Goal: Entertainment & Leisure: Consume media (video, audio)

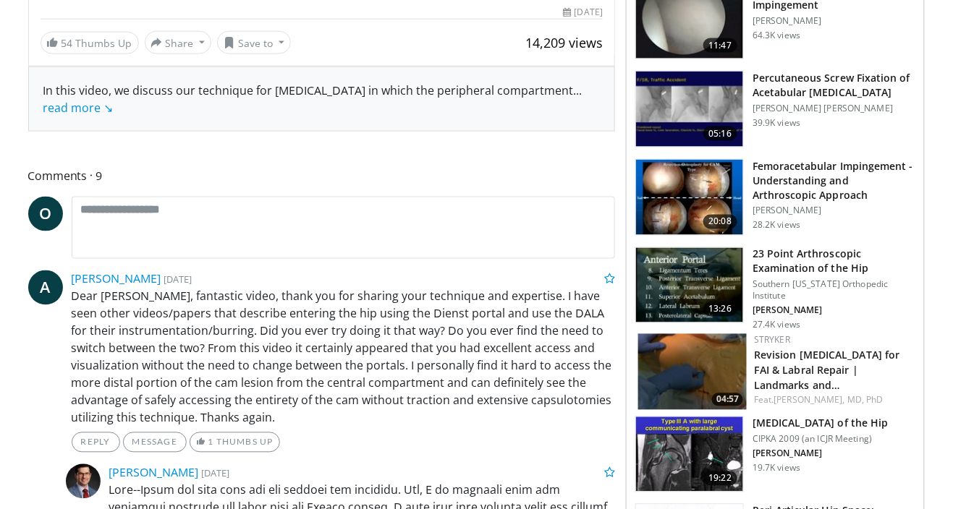
scroll to position [535, 0]
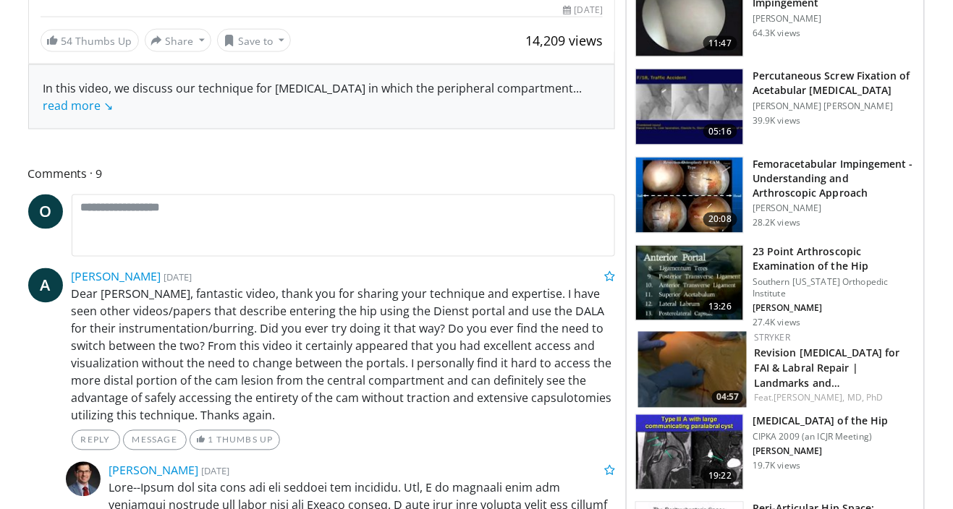
click at [862, 255] on h3 "23 Point Arthroscopic Examination of the Hip" at bounding box center [833, 259] width 163 height 29
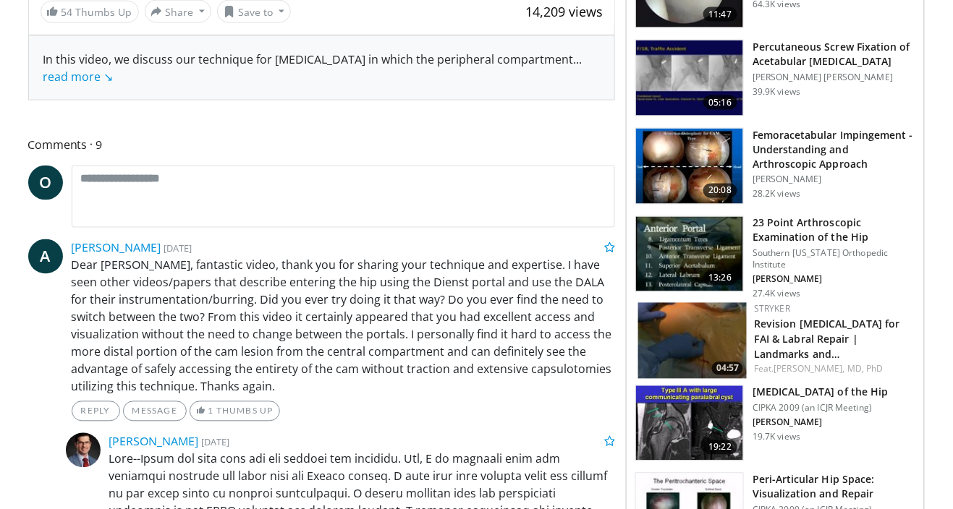
scroll to position [605, 0]
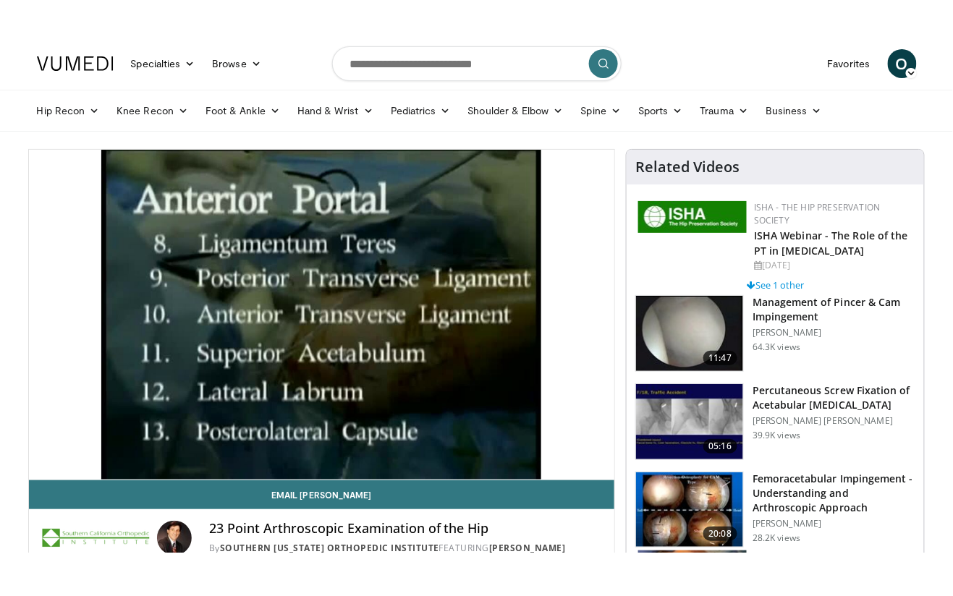
scroll to position [9, 0]
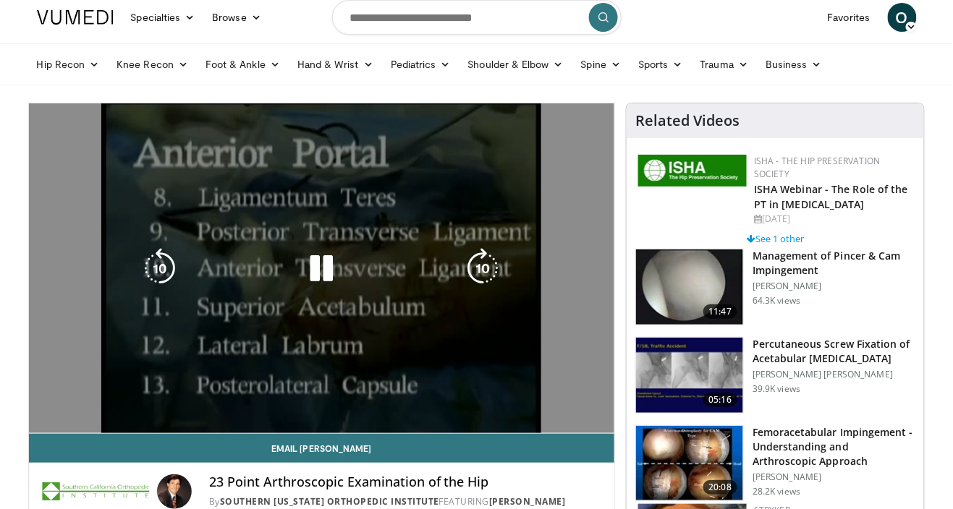
click at [522, 302] on div "10 seconds Tap to unmute" at bounding box center [322, 268] width 586 height 330
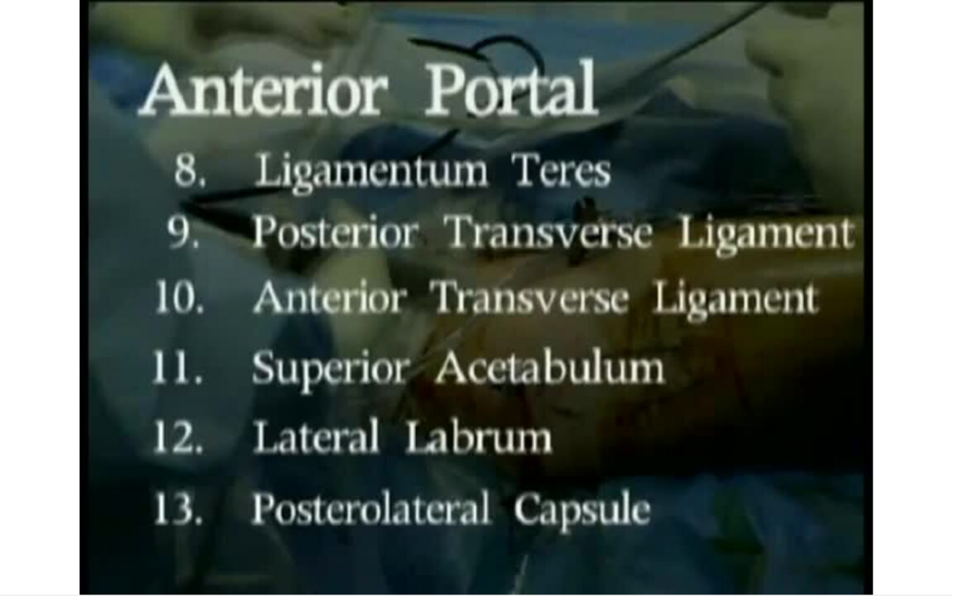
click at [626, 305] on div "10 seconds Tap to unmute" at bounding box center [476, 297] width 953 height 595
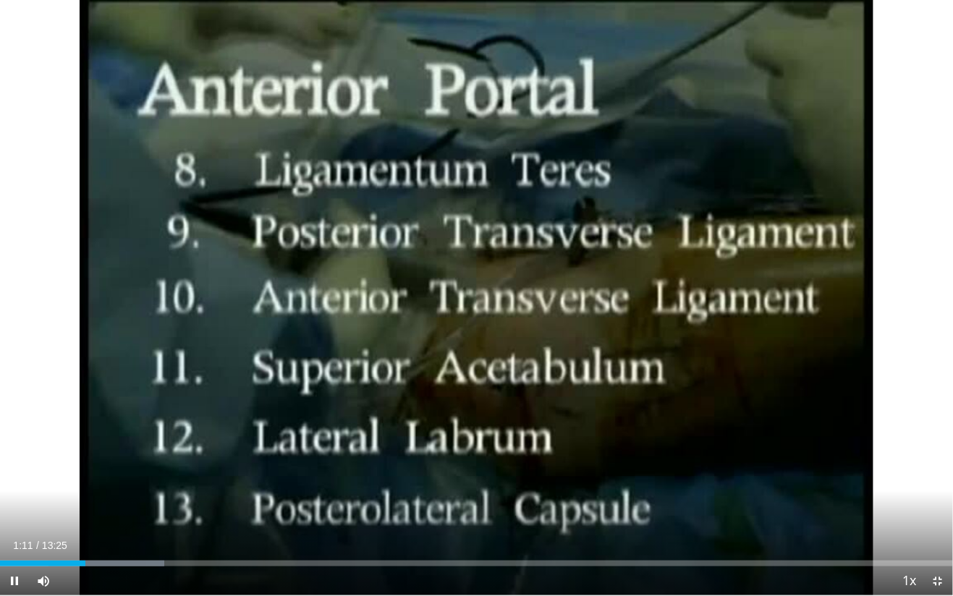
click at [119, 509] on div "Current Time 1:11 / Duration 13:25 Pause Skip Backward Skip Forward Mute Loaded…" at bounding box center [476, 580] width 953 height 29
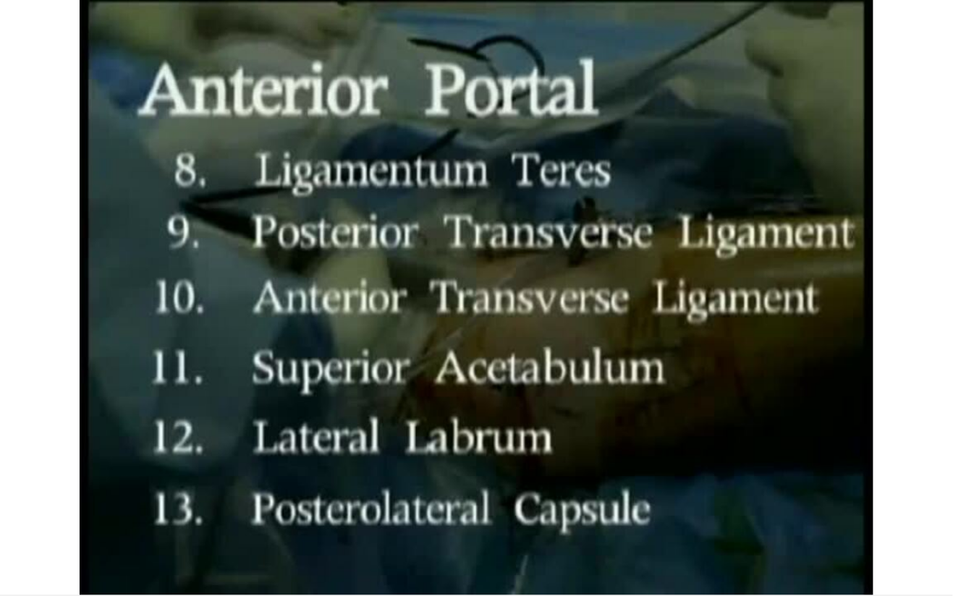
click at [148, 509] on div "10 seconds Tap to unmute" at bounding box center [476, 297] width 953 height 595
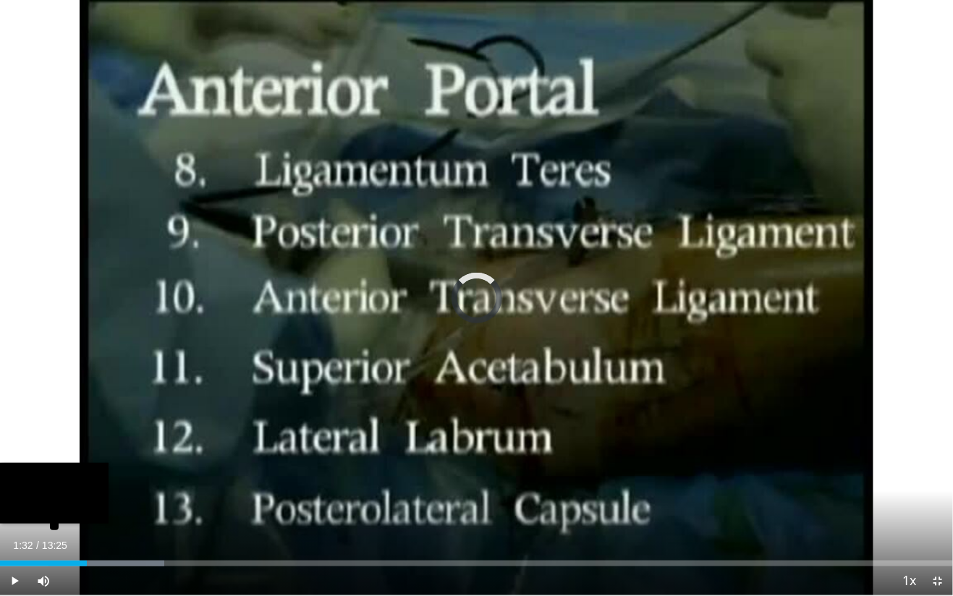
click at [110, 509] on div "Loaded : 17.24% 01:32" at bounding box center [476, 560] width 953 height 14
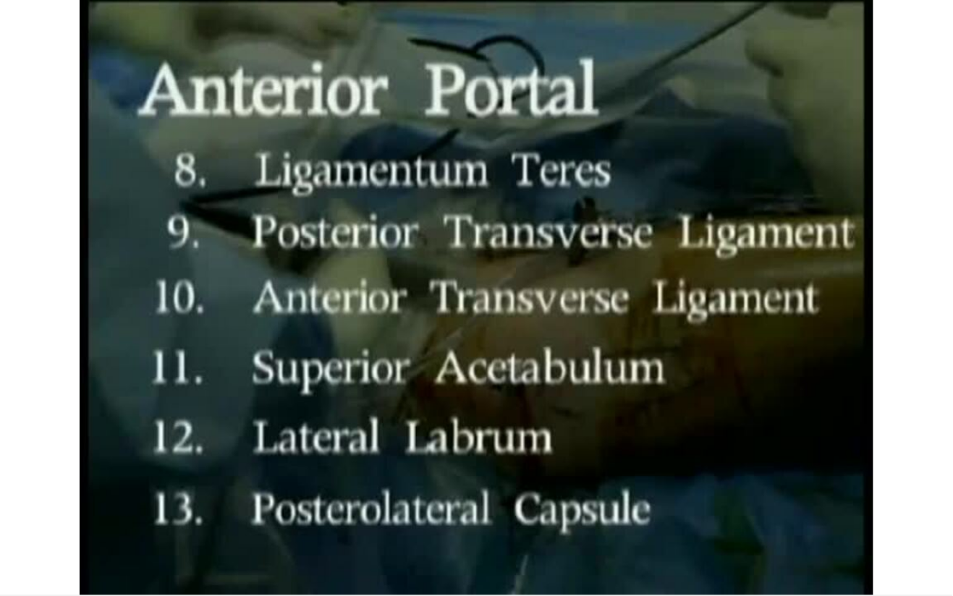
click at [765, 350] on div "10 seconds Tap to unmute" at bounding box center [476, 297] width 953 height 595
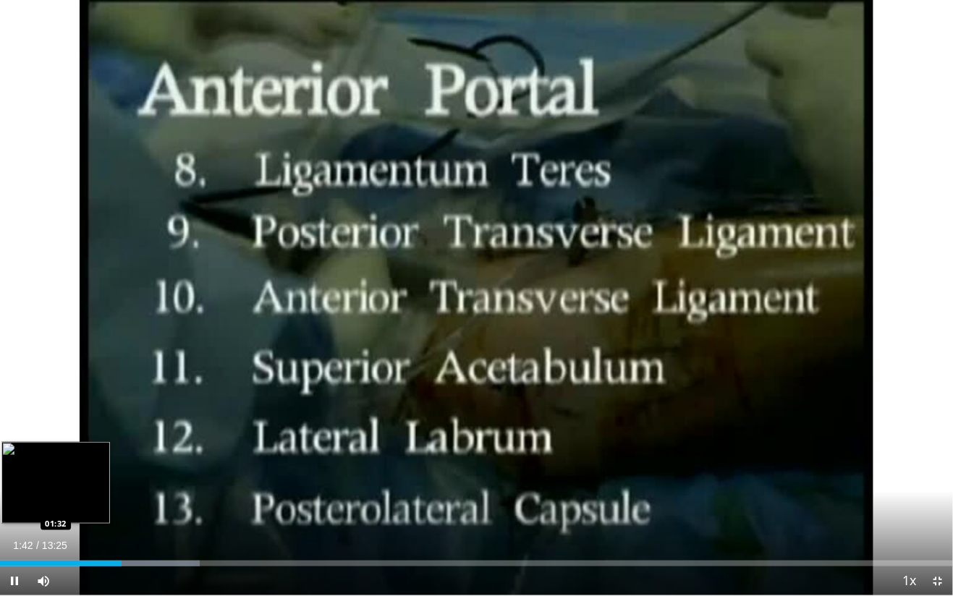
click at [166, 509] on div "Progress Bar" at bounding box center [141, 564] width 115 height 6
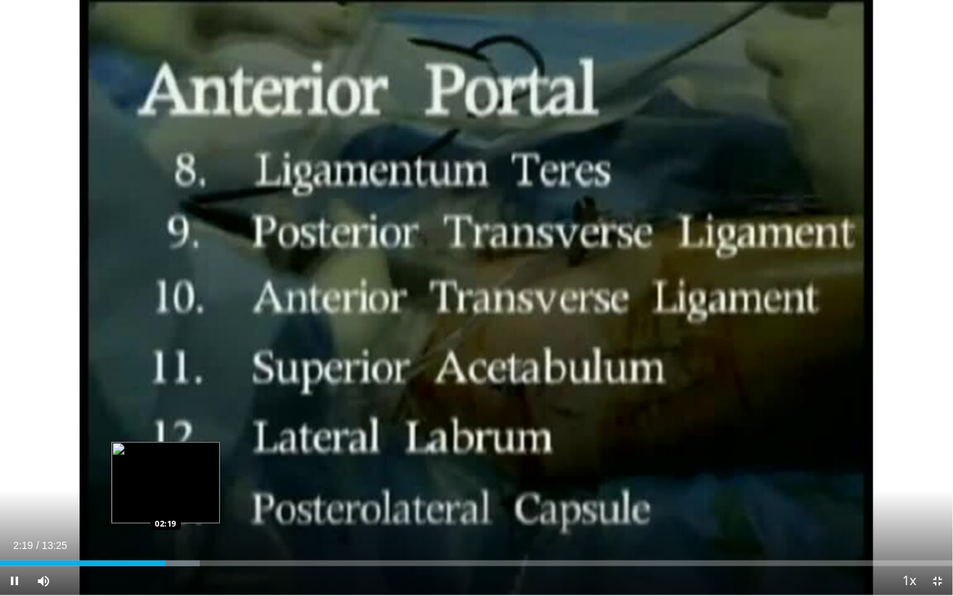
click at [226, 509] on div "Loaded : 20.93% 02:19 02:19" at bounding box center [476, 560] width 953 height 14
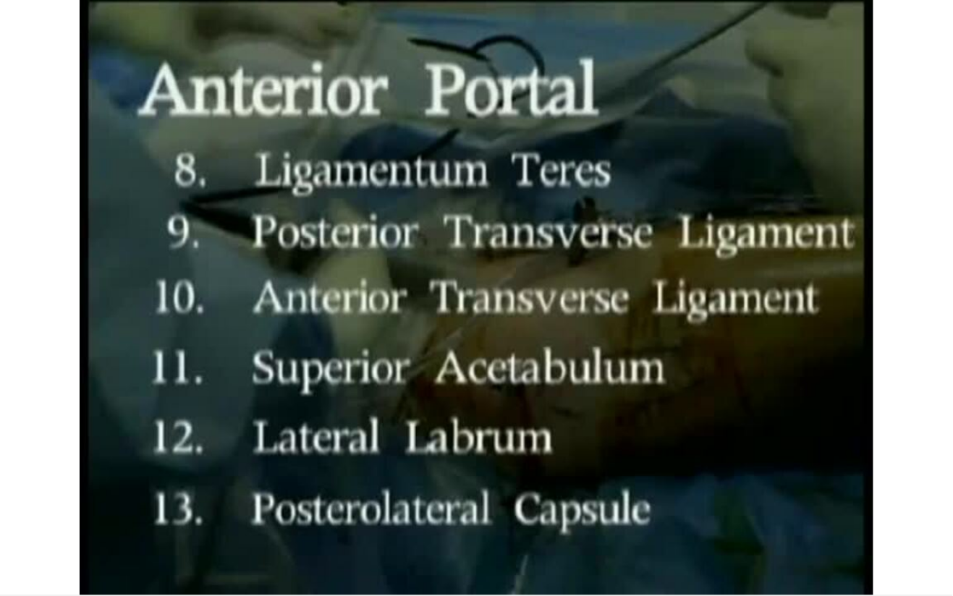
click at [211, 509] on div "Loaded : 24.86% 03:10 03:10" at bounding box center [476, 589] width 953 height 14
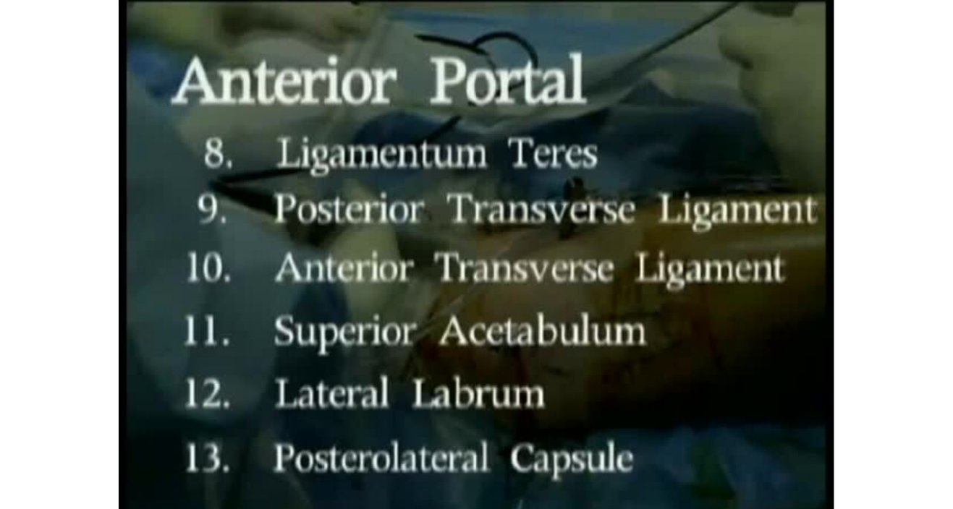
scroll to position [75, 0]
